Goal: Task Accomplishment & Management: Manage account settings

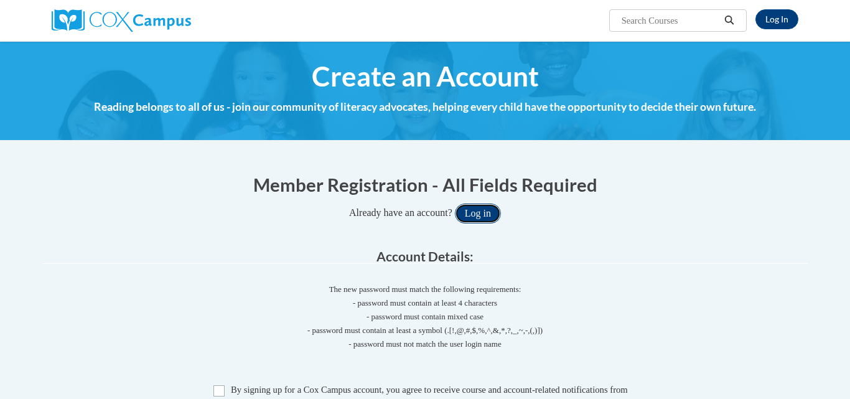
click at [489, 207] on button "Log in" at bounding box center [478, 213] width 46 height 20
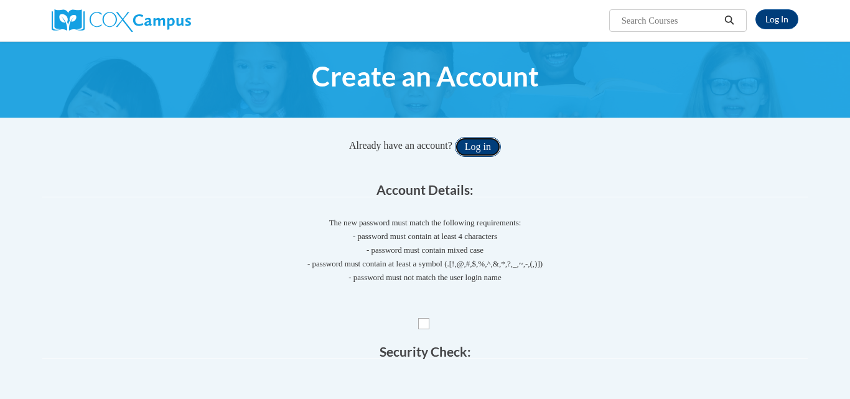
click at [485, 148] on button "Log in" at bounding box center [478, 147] width 46 height 20
click at [427, 328] on input "Checkbox" at bounding box center [423, 323] width 11 height 11
checkbox input "true"
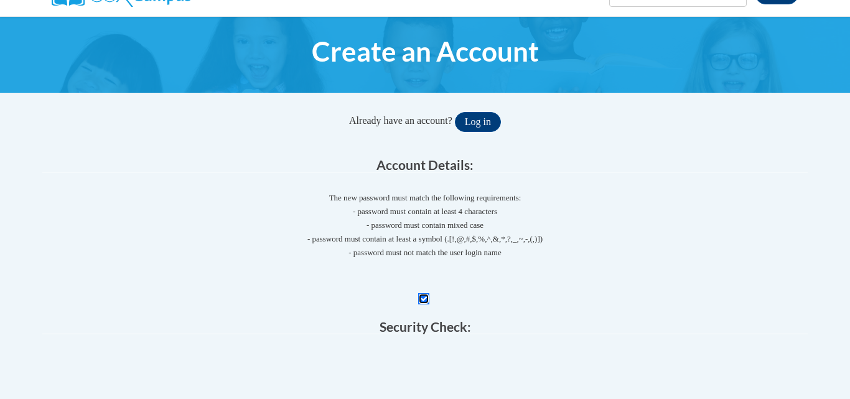
scroll to position [50, 0]
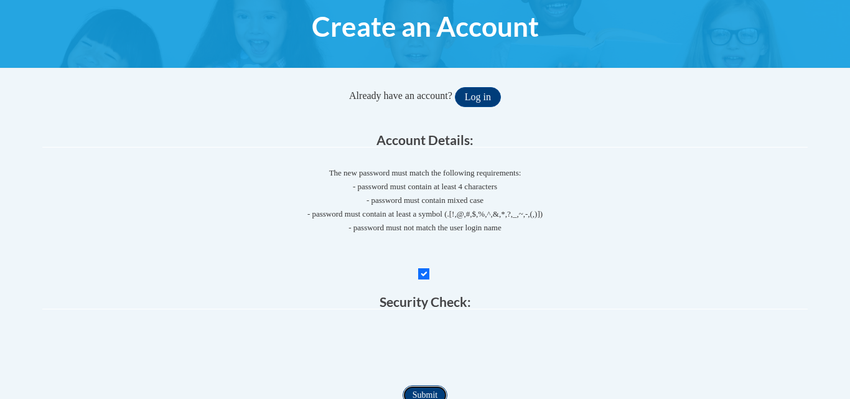
click at [430, 391] on input "Submit" at bounding box center [424, 395] width 45 height 20
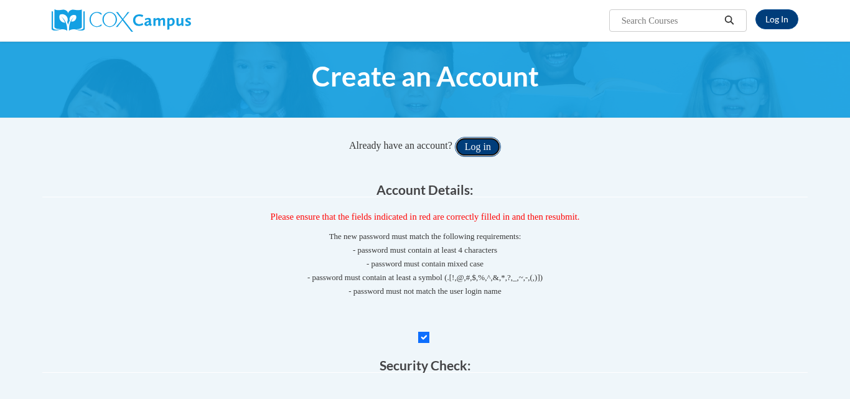
click at [470, 145] on button "Log in" at bounding box center [478, 147] width 46 height 20
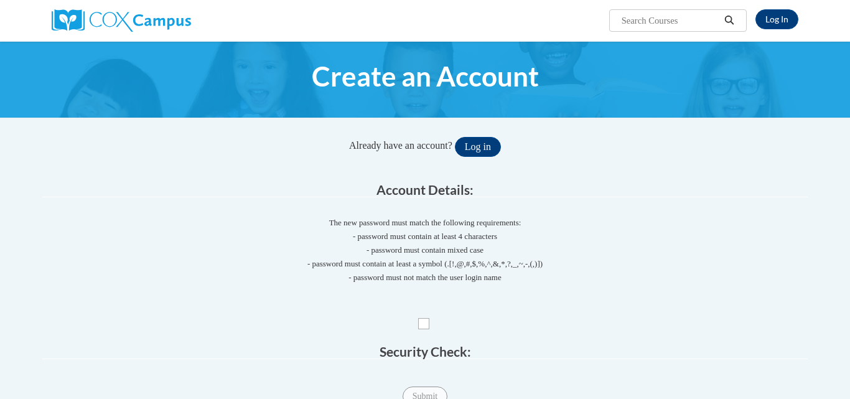
click at [423, 318] on input "Checkbox" at bounding box center [423, 323] width 11 height 11
checkbox input "true"
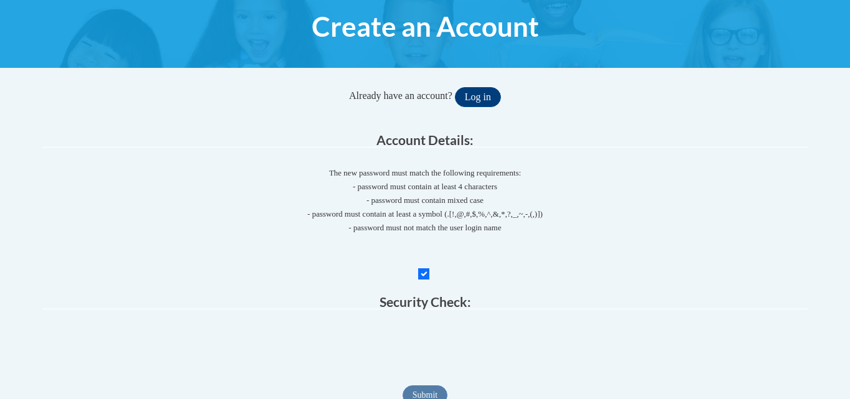
scroll to position [50, 0]
click at [430, 392] on input "Submit" at bounding box center [424, 395] width 45 height 20
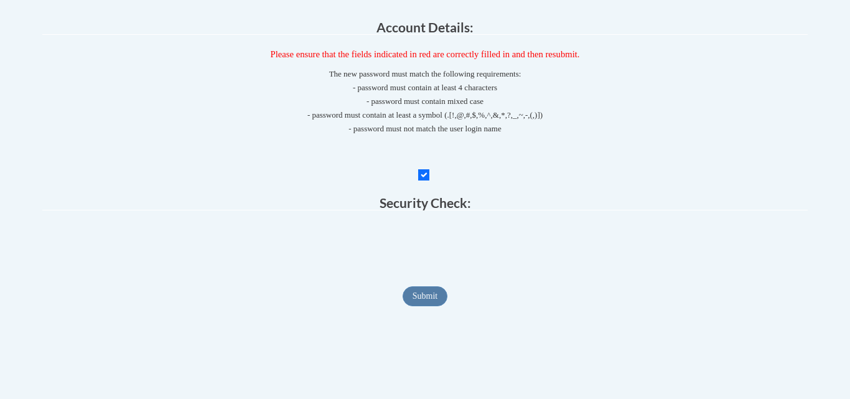
scroll to position [166, 0]
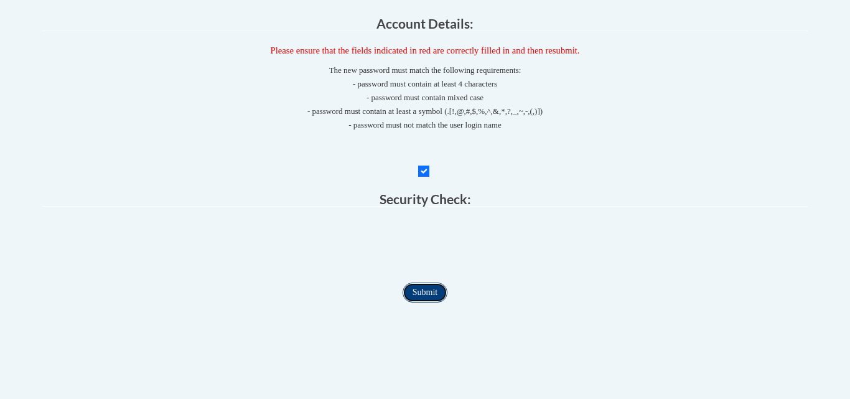
click at [437, 297] on input "Submit" at bounding box center [424, 292] width 45 height 20
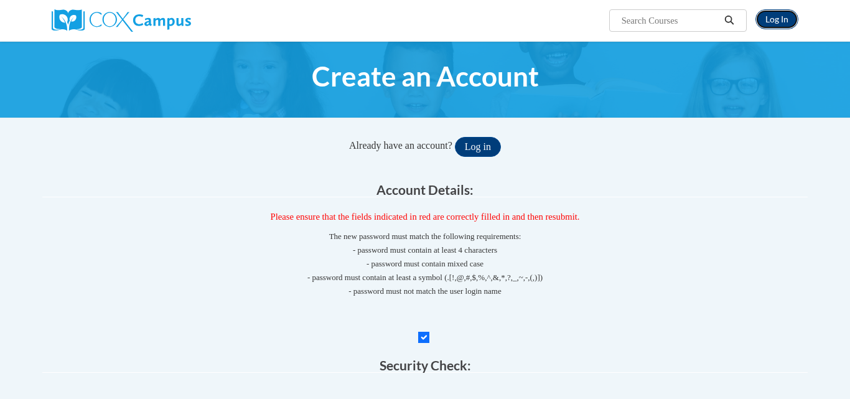
click at [779, 16] on link "Log In" at bounding box center [776, 19] width 43 height 20
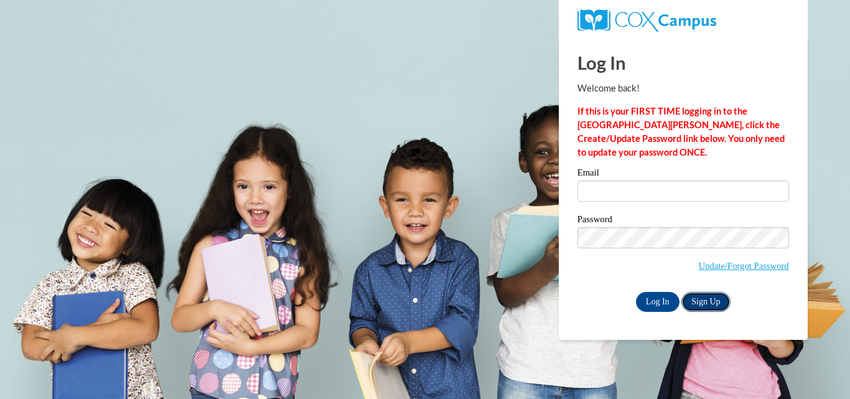
click at [716, 297] on link "Sign Up" at bounding box center [705, 302] width 49 height 20
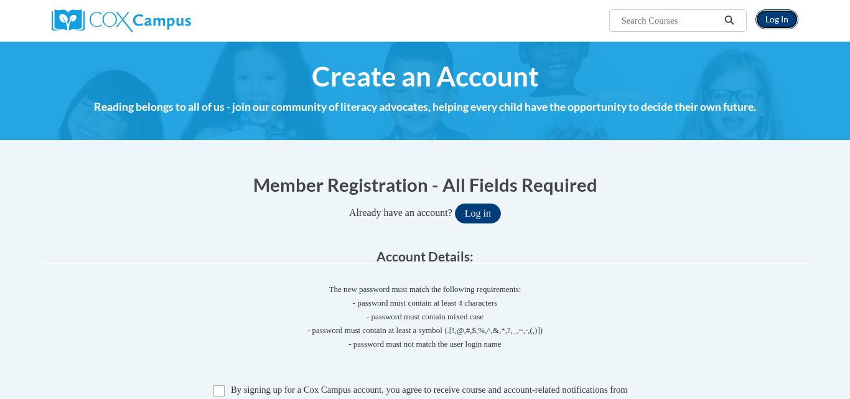
click at [780, 27] on link "Log In" at bounding box center [776, 19] width 43 height 20
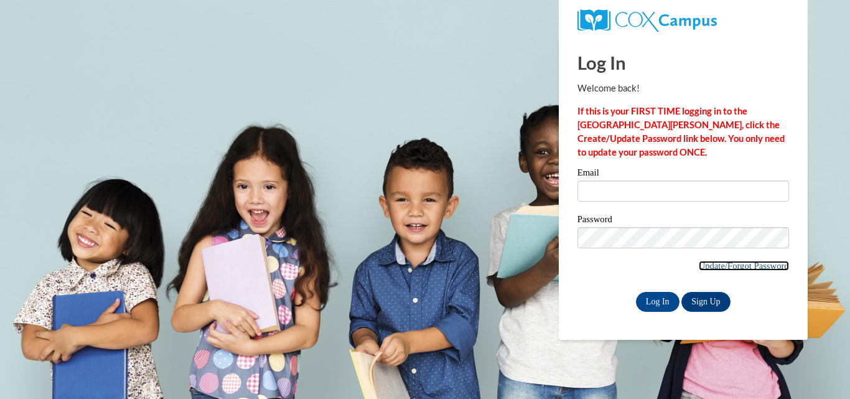
click at [723, 261] on link "Update/Forgot Password" at bounding box center [743, 266] width 90 height 10
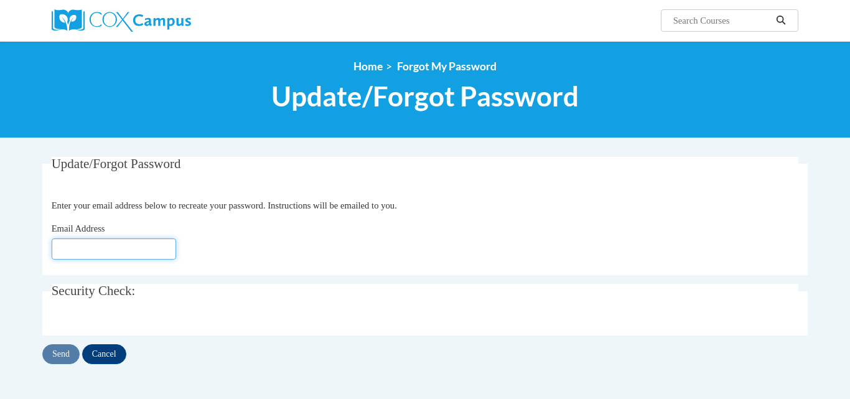
click at [103, 244] on input "Email Address" at bounding box center [114, 248] width 124 height 21
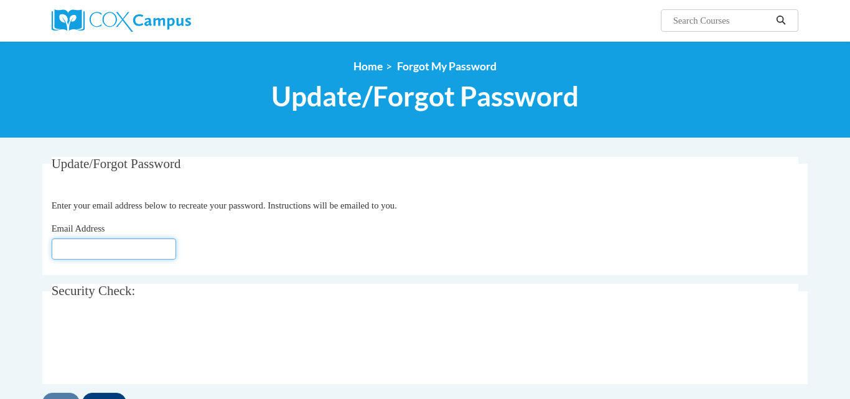
paste input "[EMAIL_ADDRESS][DOMAIN_NAME]"
type input "[EMAIL_ADDRESS][DOMAIN_NAME]"
click at [183, 119] on div "<en>My Learning</en><fr>New fr_My Learning</fr><it>New it_My Learning</it><de>N…" at bounding box center [425, 89] width 850 height 97
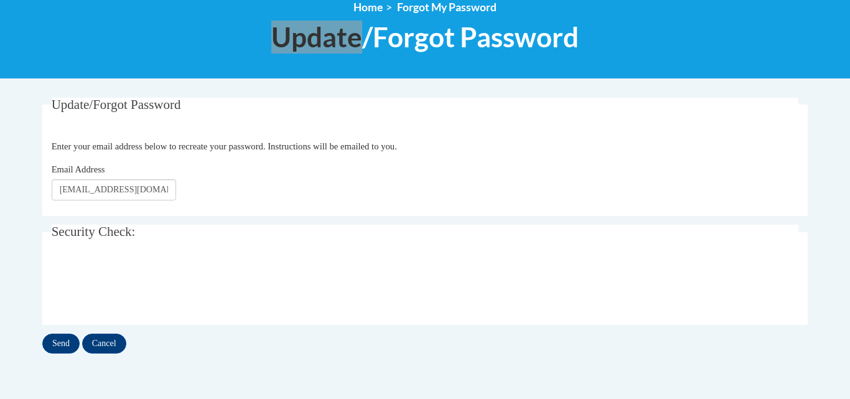
scroll to position [63, 0]
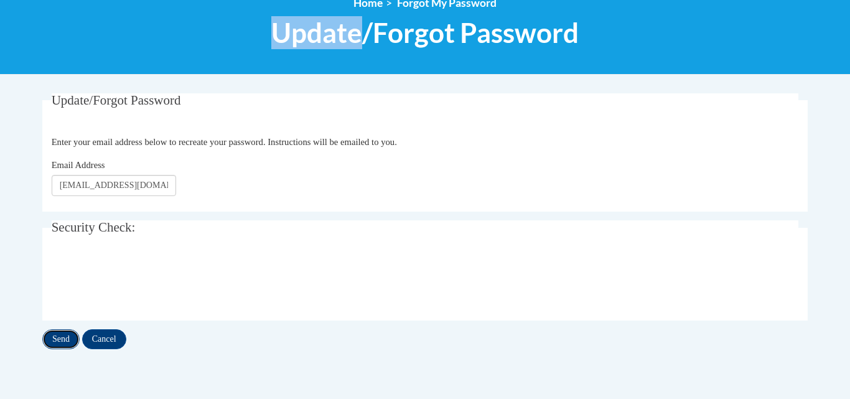
click at [68, 338] on input "Send" at bounding box center [60, 339] width 37 height 20
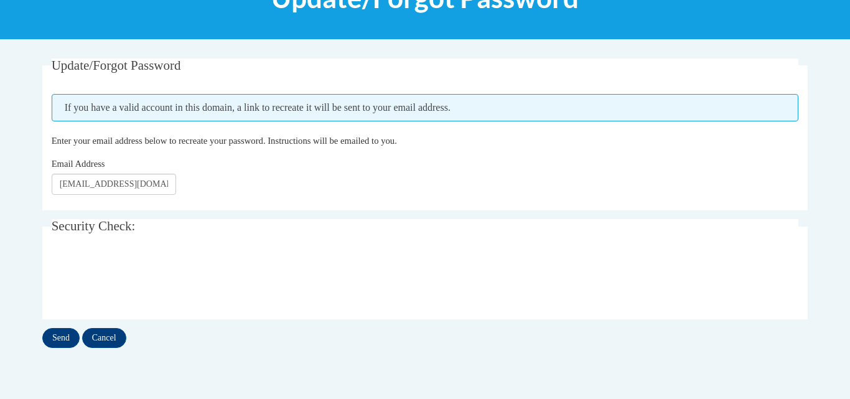
scroll to position [124, 0]
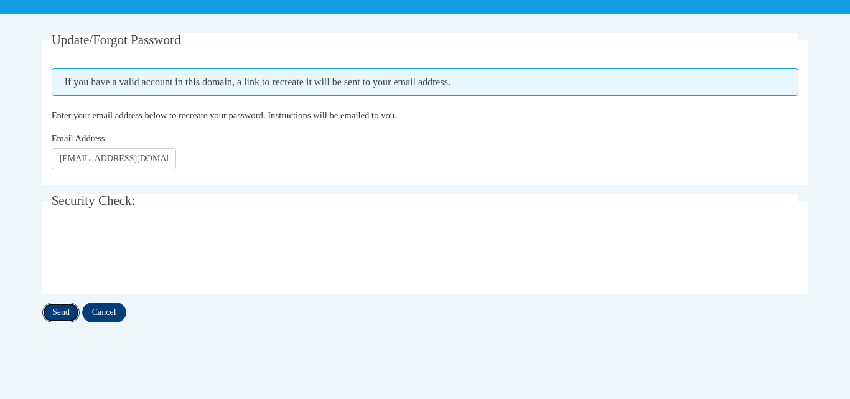
click at [53, 312] on input "Send" at bounding box center [60, 312] width 37 height 20
